Goal: Find contact information: Find contact information

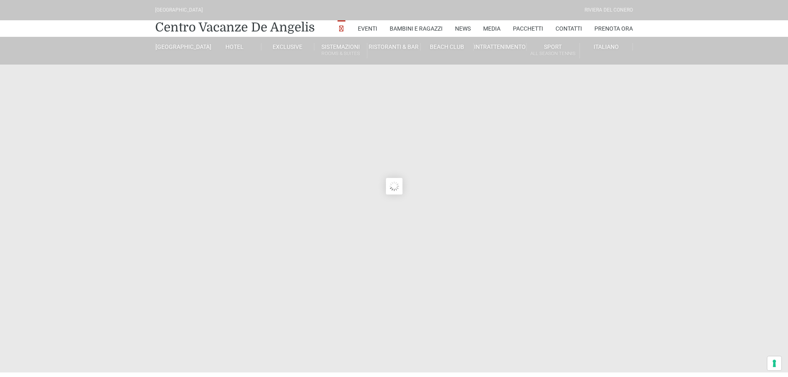
click at [566, 25] on link "Contatti" at bounding box center [568, 28] width 26 height 17
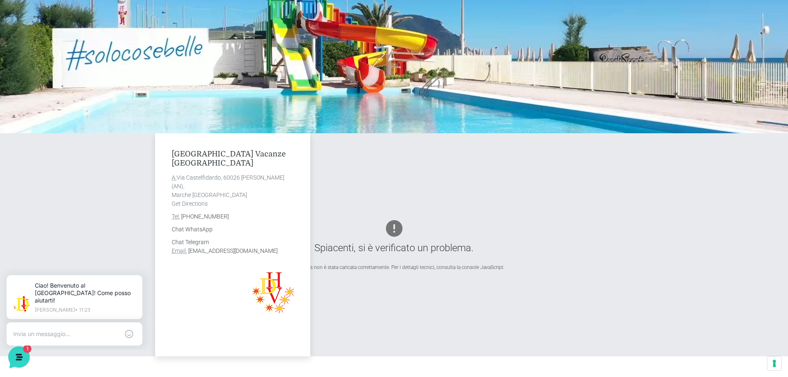
scroll to position [165, 0]
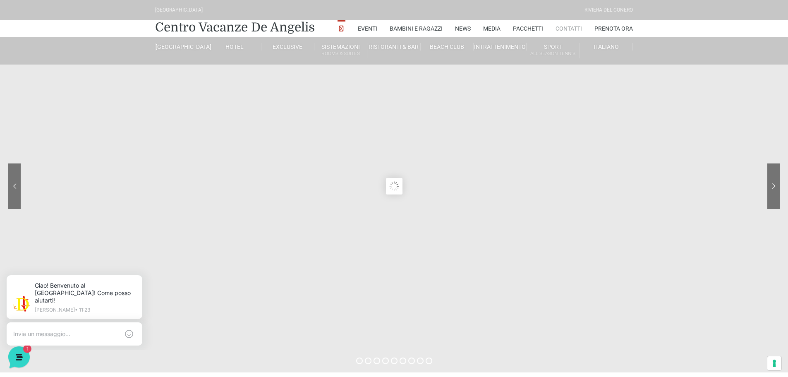
click at [564, 24] on link "Contatti" at bounding box center [568, 28] width 26 height 17
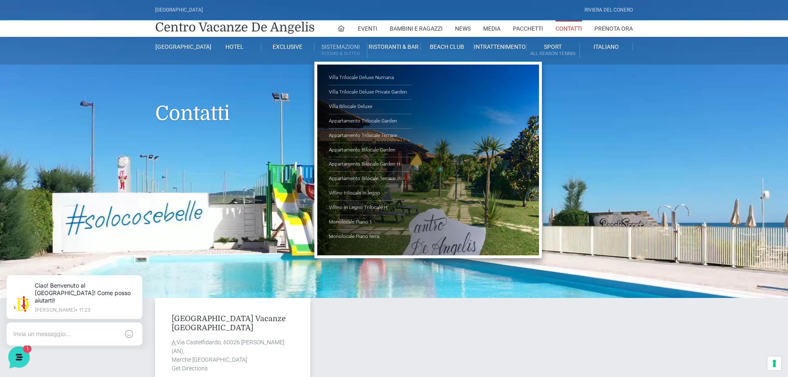
click at [351, 49] on link "Sistemazioni Rooms & Suites" at bounding box center [340, 50] width 53 height 15
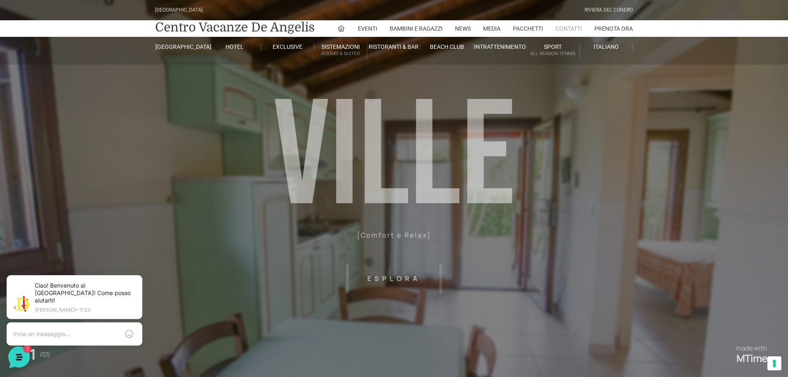
click at [572, 30] on link "Contatti" at bounding box center [568, 28] width 26 height 17
